Goal: Navigation & Orientation: Find specific page/section

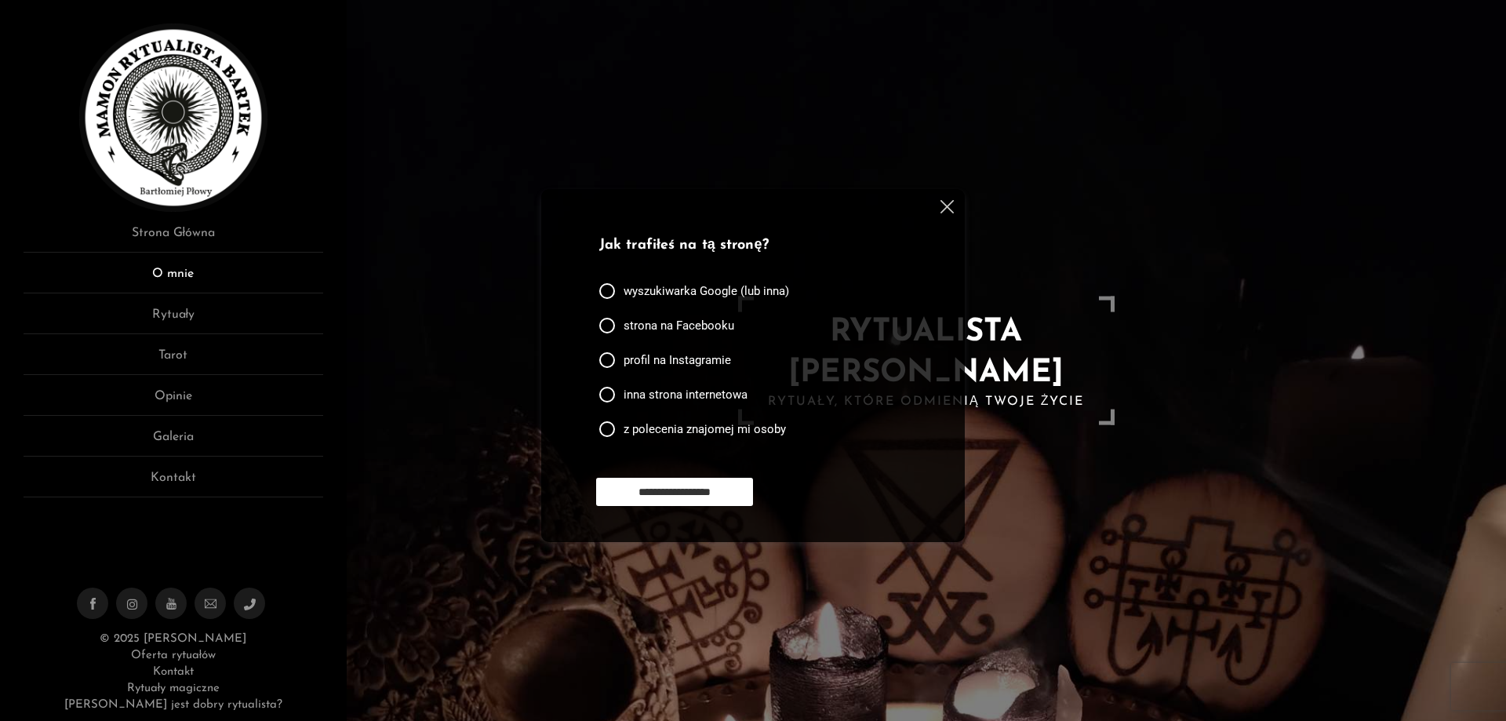
click at [198, 265] on link "O mnie" at bounding box center [174, 278] width 300 height 29
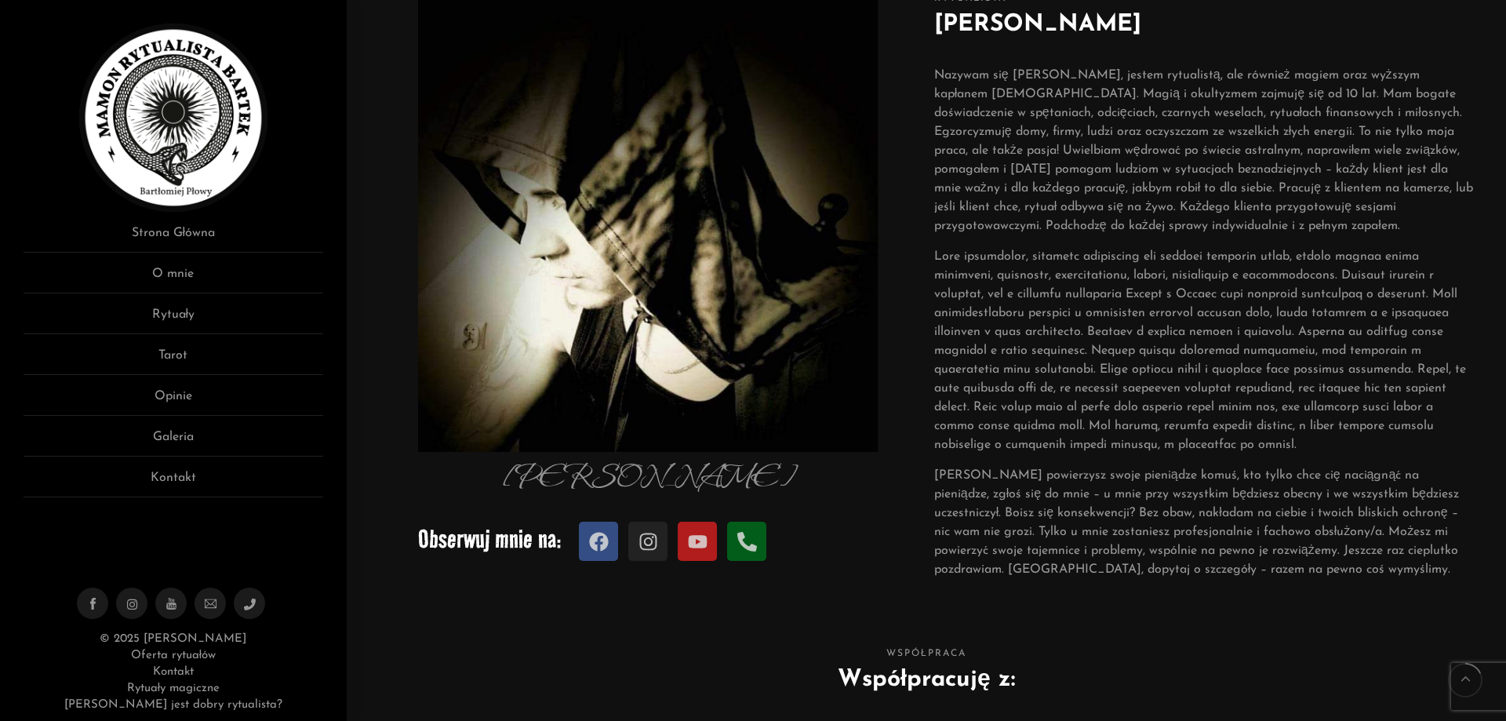
scroll to position [157, 0]
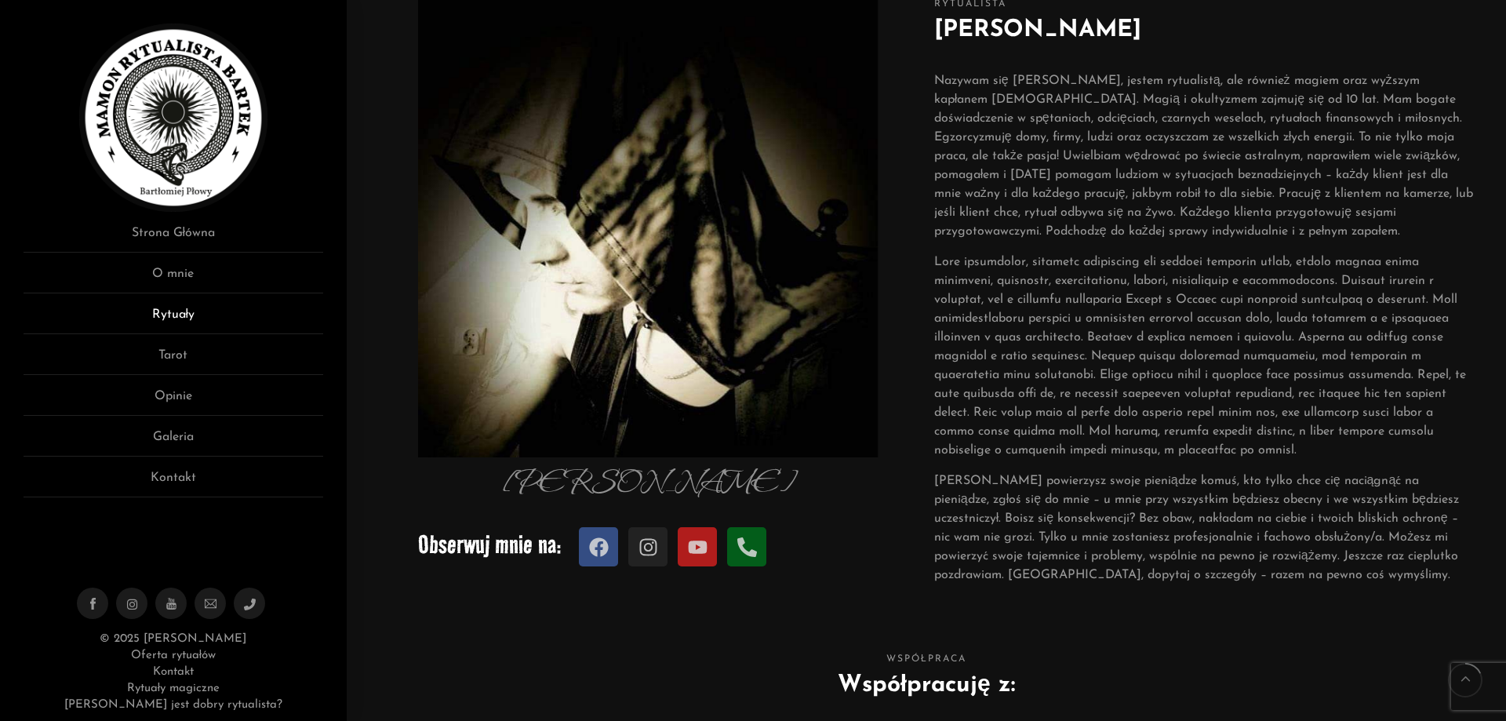
click at [171, 311] on link "Rytuały" at bounding box center [174, 319] width 300 height 29
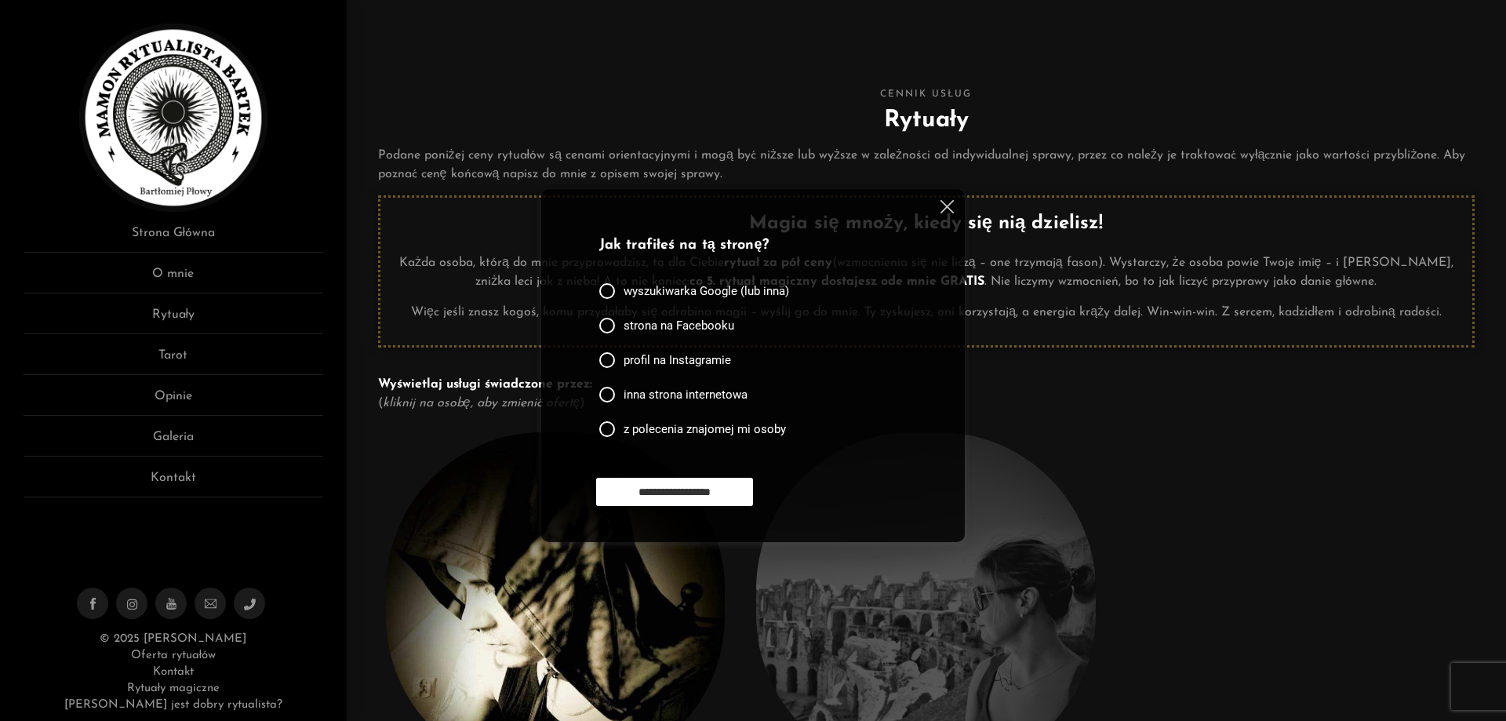
click at [943, 206] on img at bounding box center [946, 206] width 13 height 13
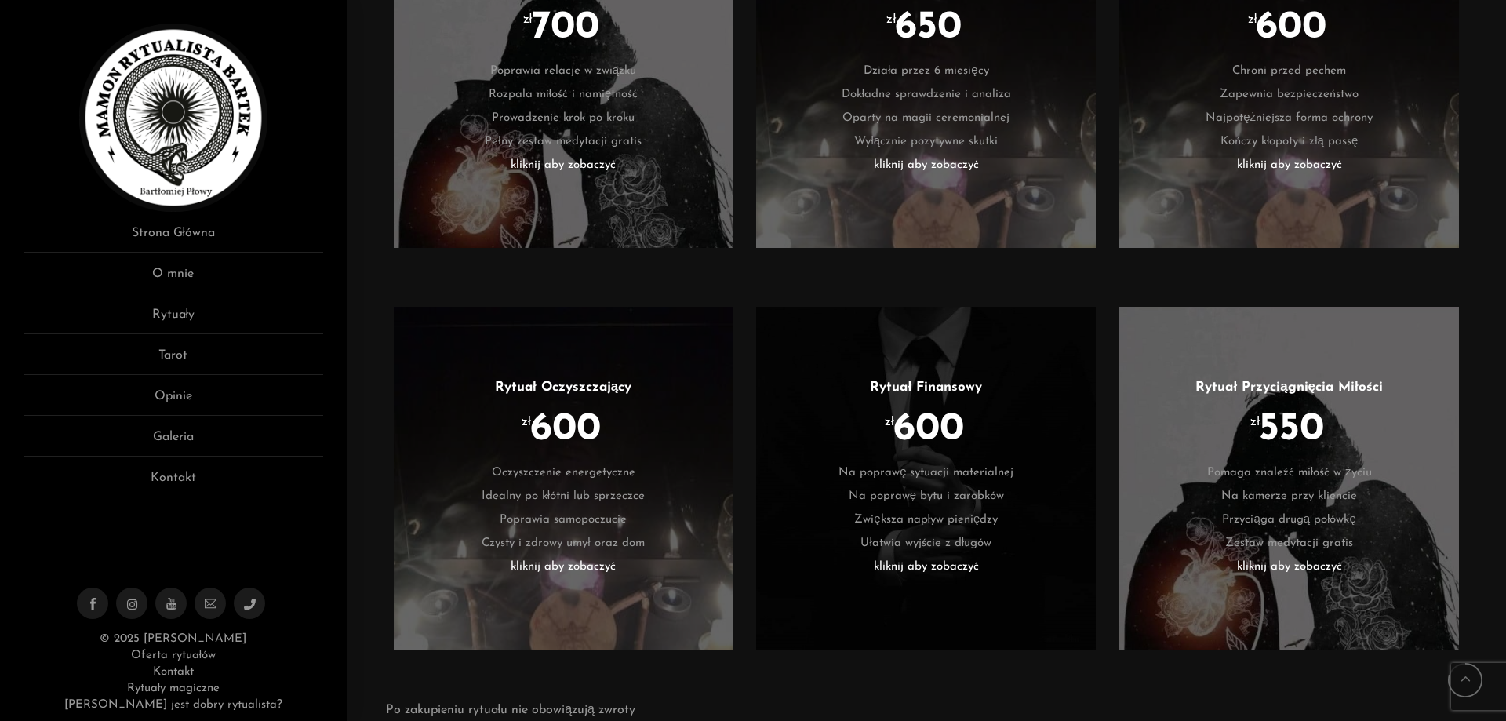
scroll to position [3137, 0]
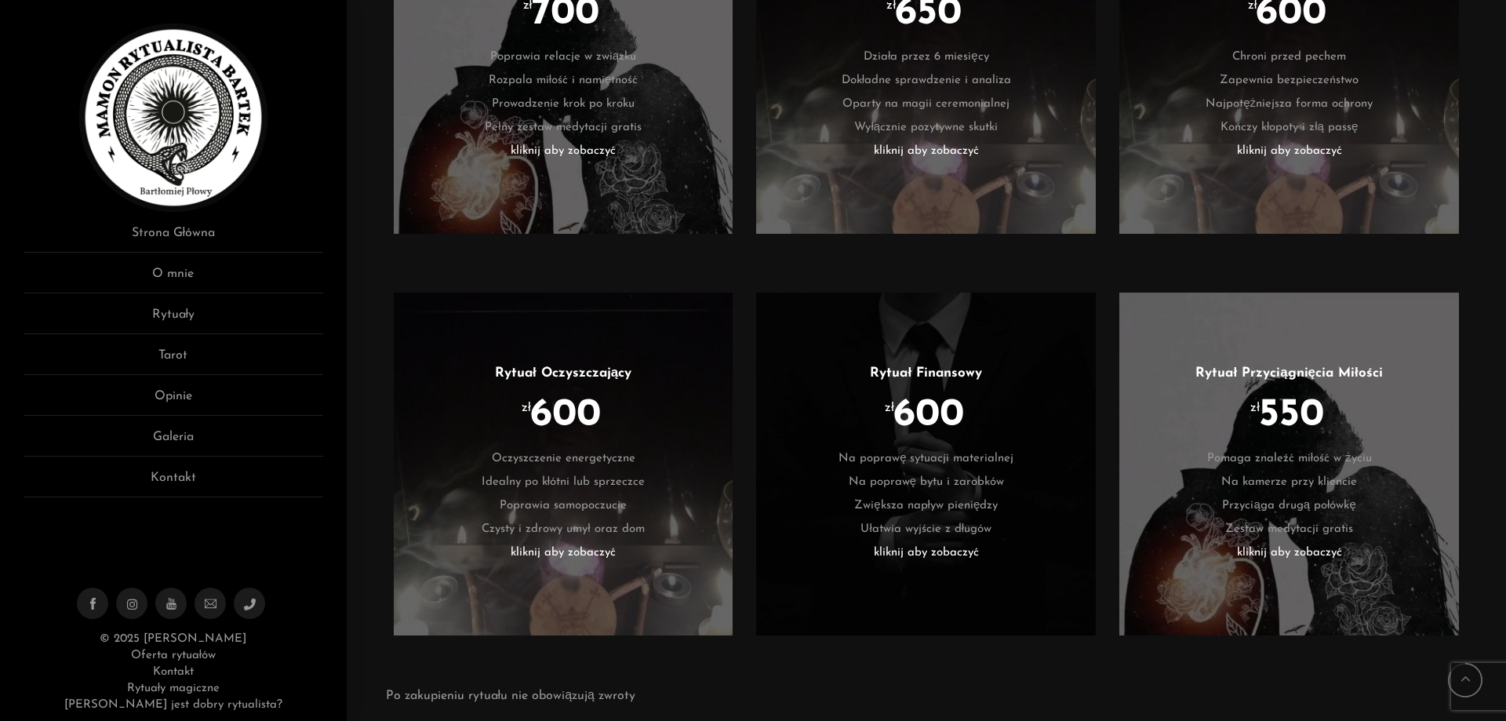
click at [896, 555] on li "kliknij aby zobaczyć" at bounding box center [926, 553] width 293 height 24
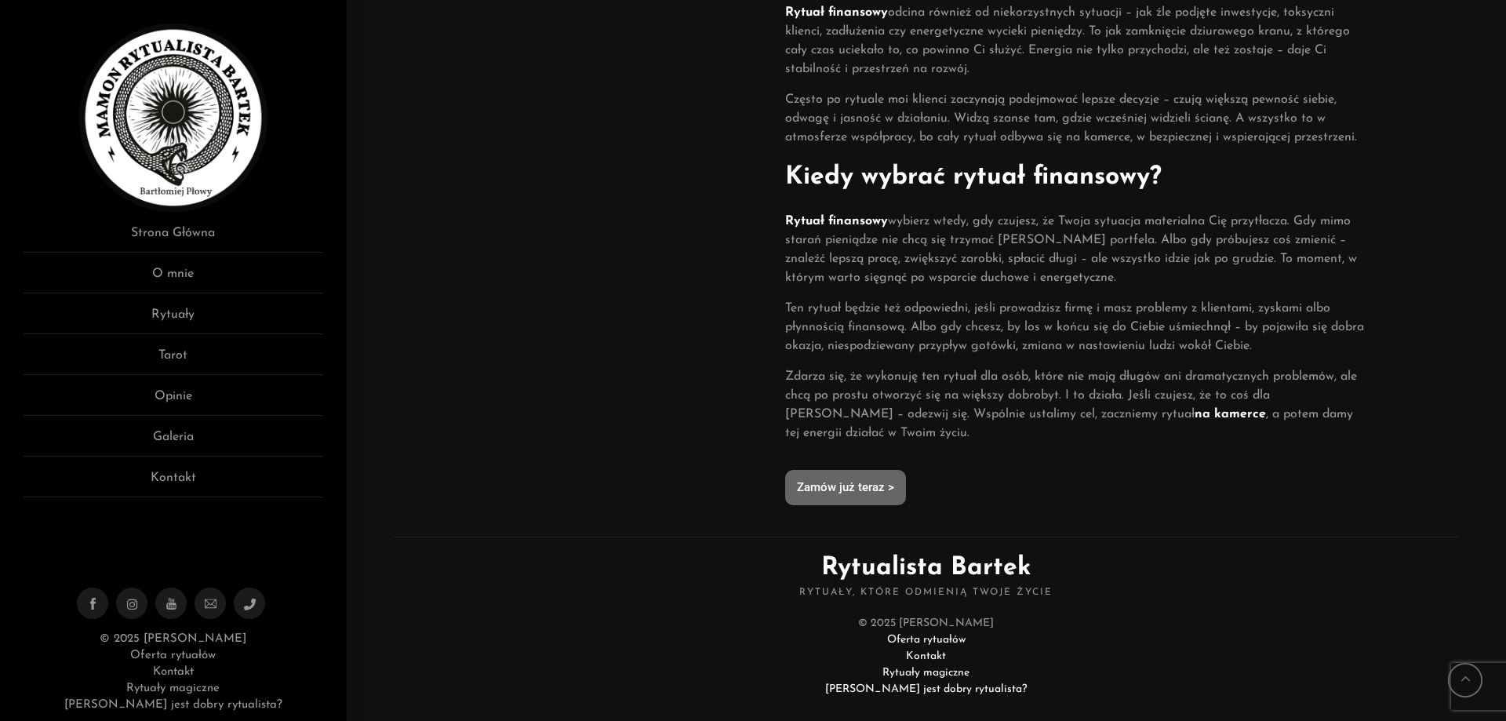
scroll to position [1166, 0]
